Goal: Information Seeking & Learning: Learn about a topic

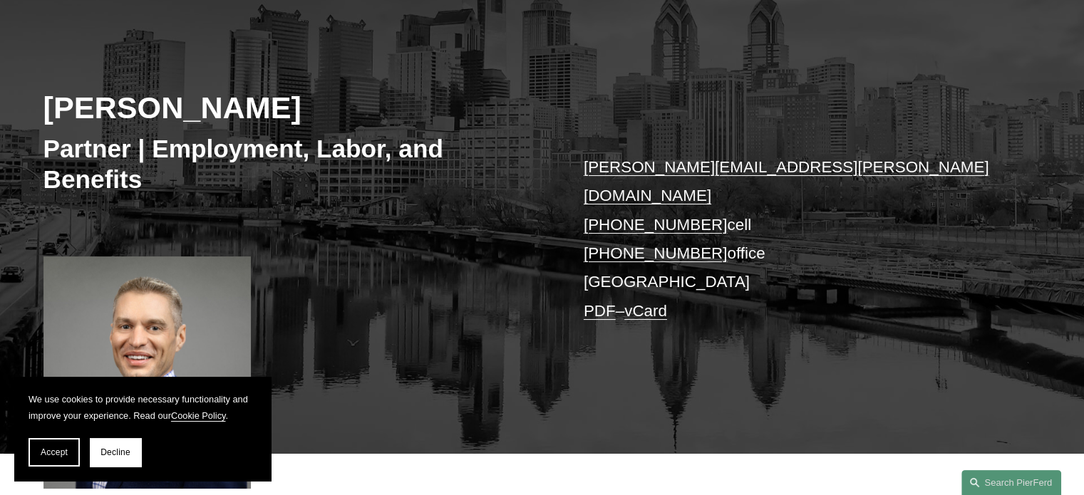
scroll to position [190, 0]
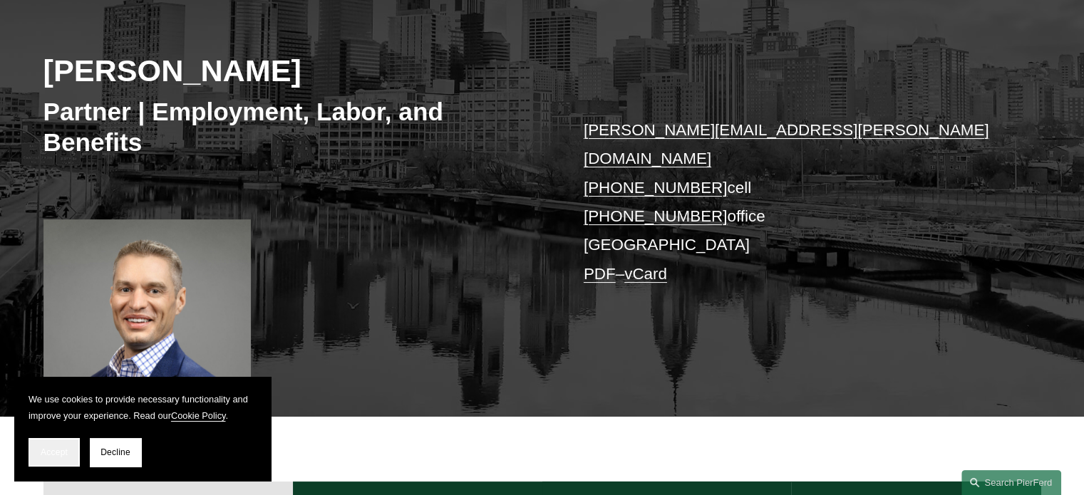
click at [66, 448] on span "Accept" at bounding box center [54, 453] width 27 height 10
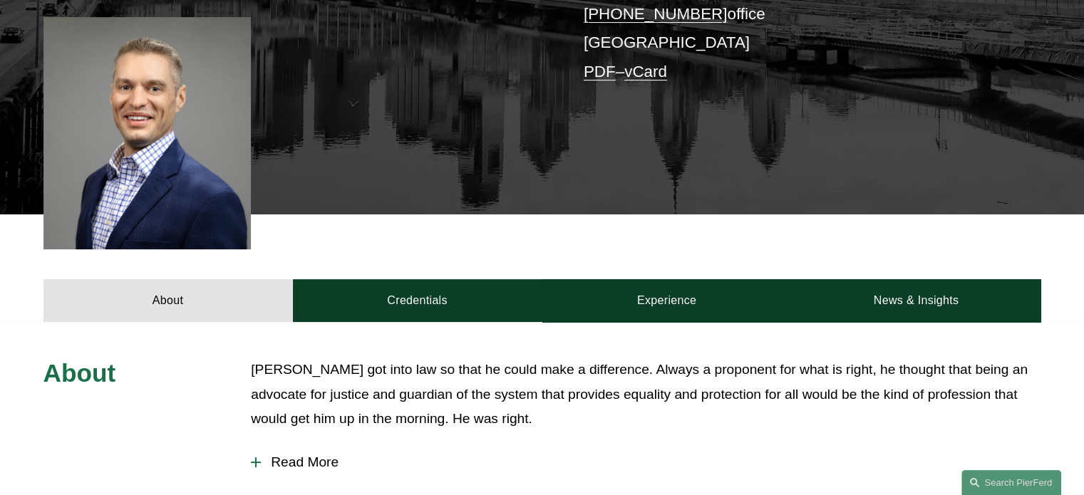
scroll to position [425, 0]
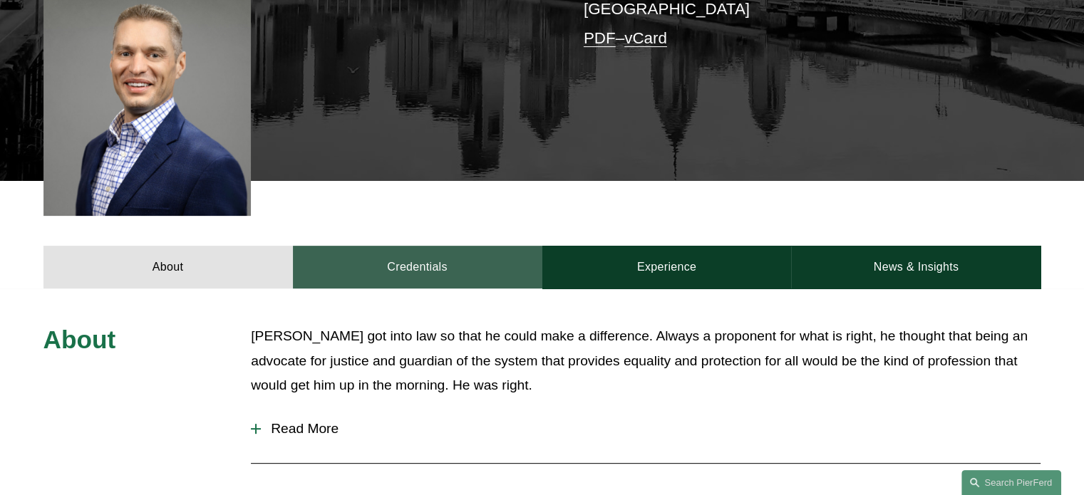
click at [453, 247] on link "Credentials" at bounding box center [417, 267] width 249 height 43
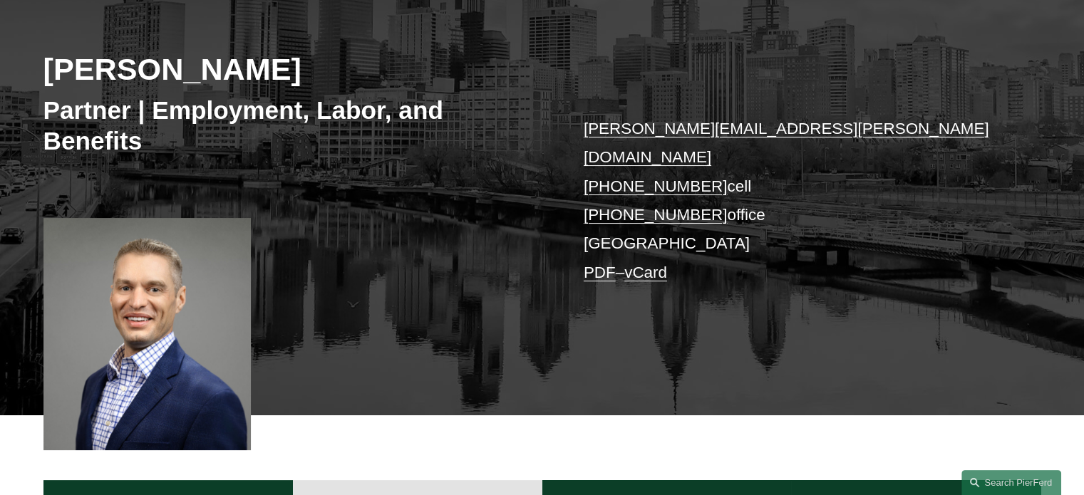
scroll to position [29, 0]
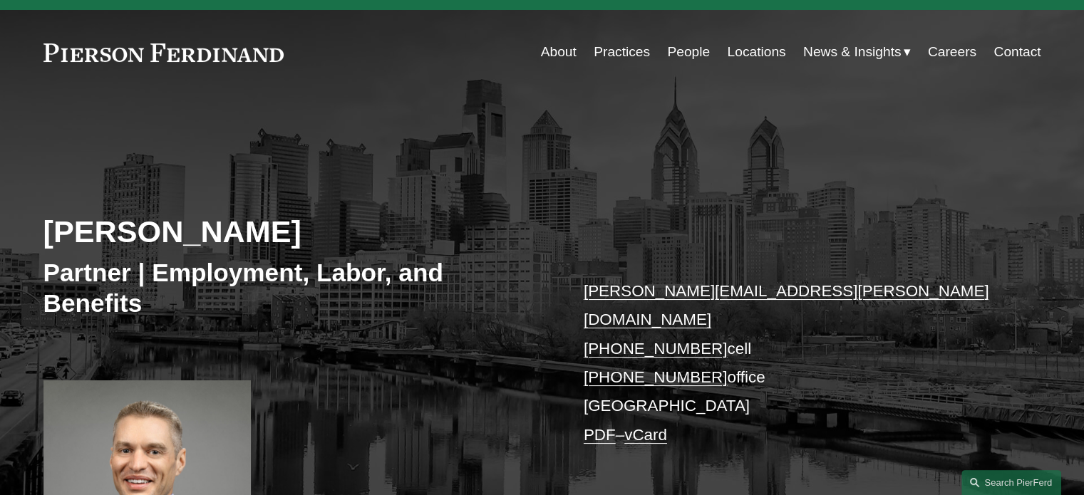
click at [688, 48] on link "People" at bounding box center [688, 51] width 43 height 27
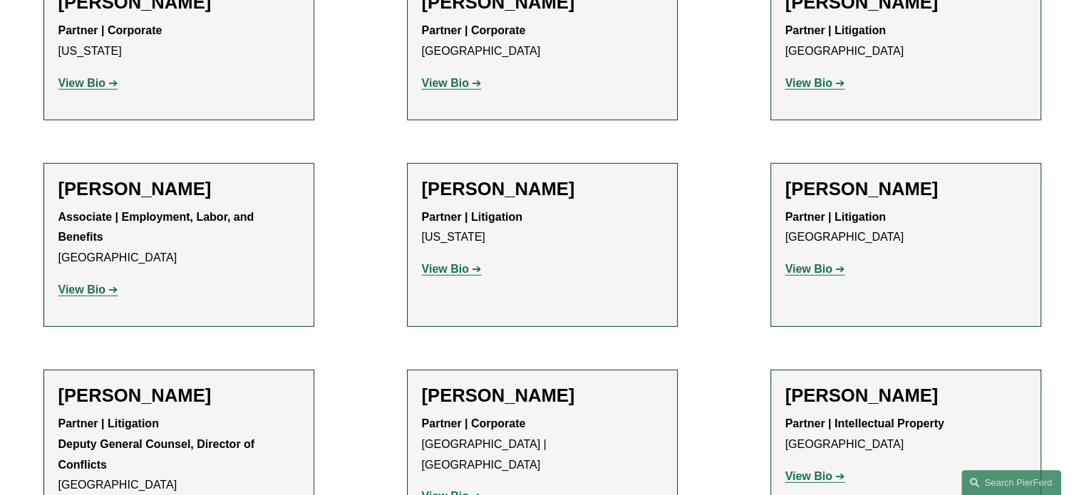
scroll to position [15209, 0]
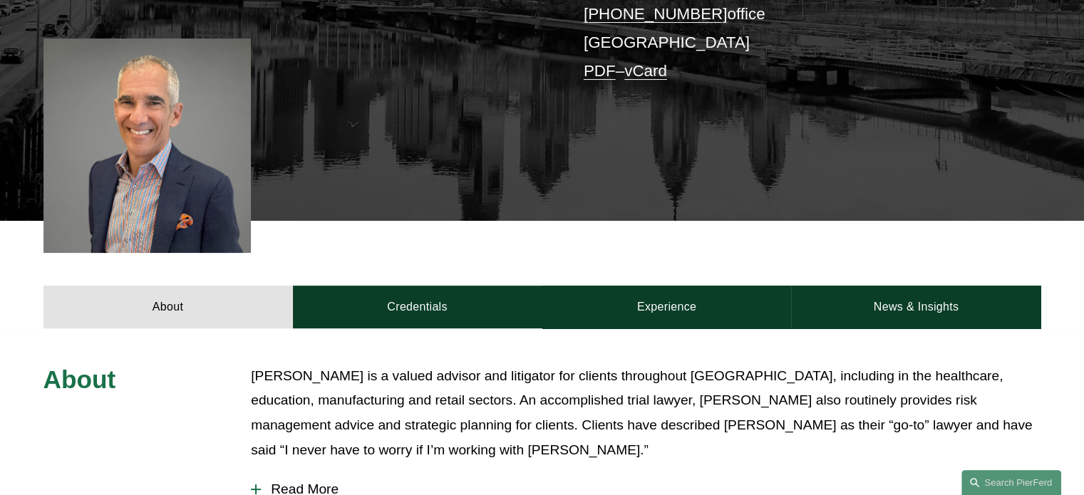
scroll to position [381, 0]
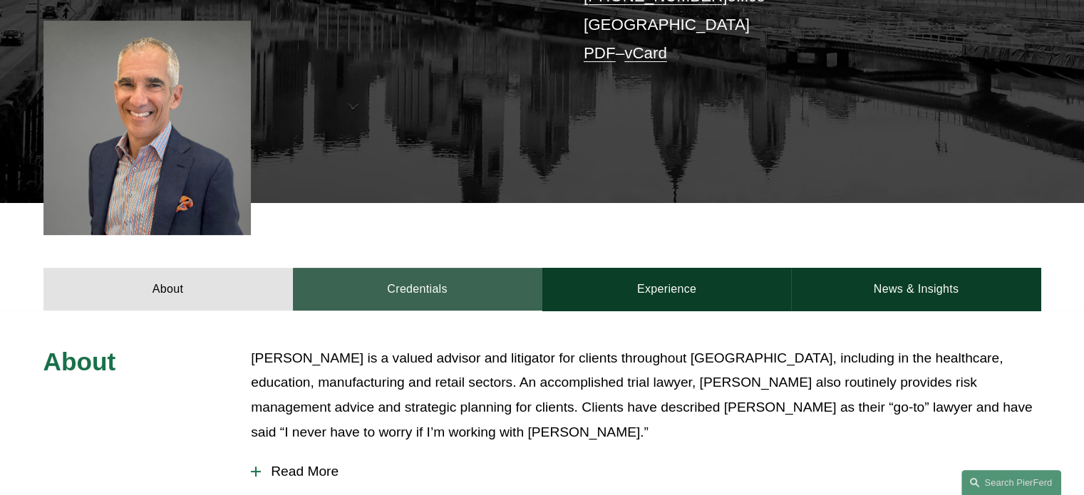
click at [470, 284] on link "Credentials" at bounding box center [417, 289] width 249 height 43
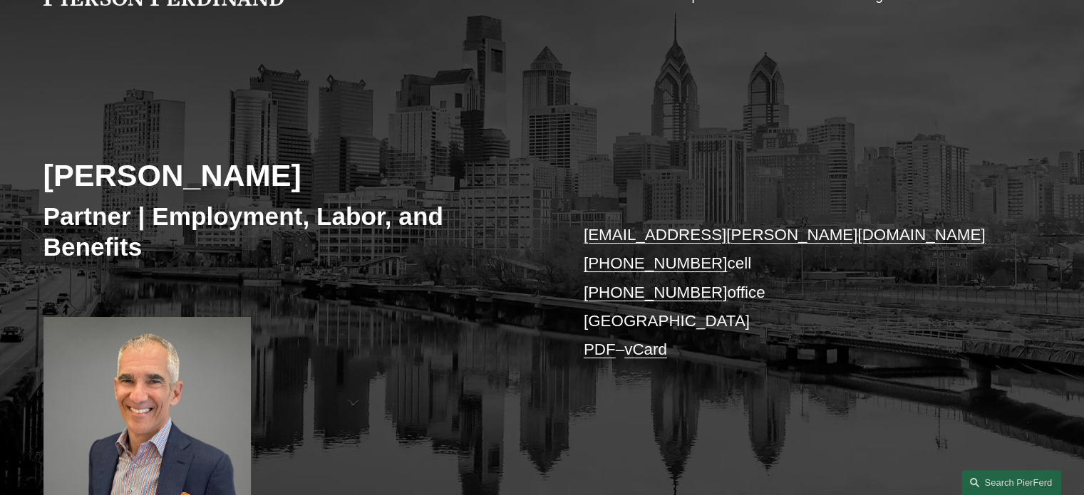
scroll to position [83, 0]
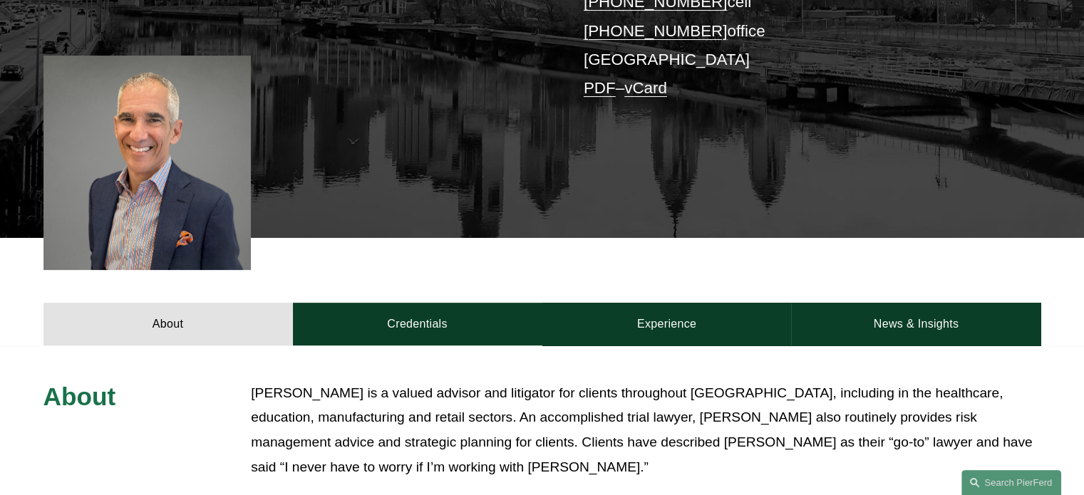
scroll to position [395, 0]
